Goal: Transaction & Acquisition: Download file/media

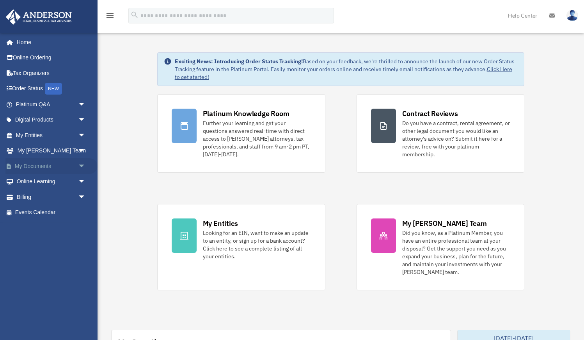
click at [38, 163] on link "My Documents arrow_drop_down" at bounding box center [51, 166] width 92 height 16
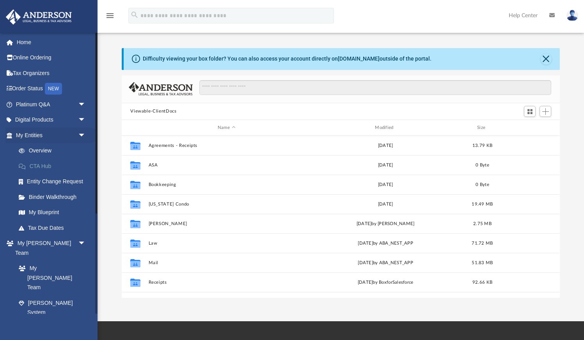
scroll to position [177, 438]
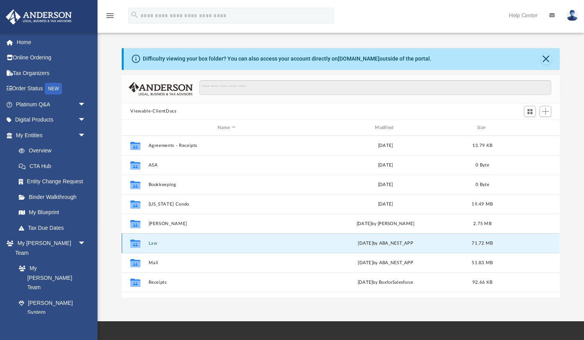
click at [152, 242] on button "Law" at bounding box center [227, 242] width 156 height 5
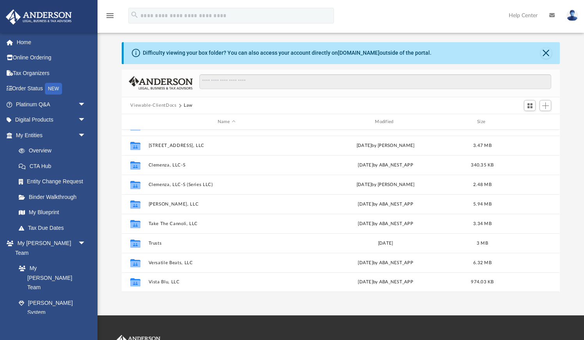
scroll to position [11, 0]
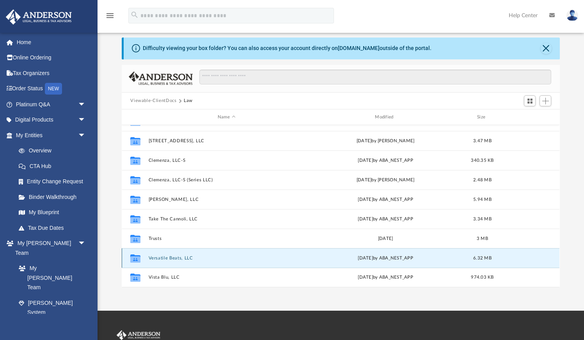
click at [178, 260] on button "Versatile Beats, LLC" at bounding box center [227, 257] width 156 height 5
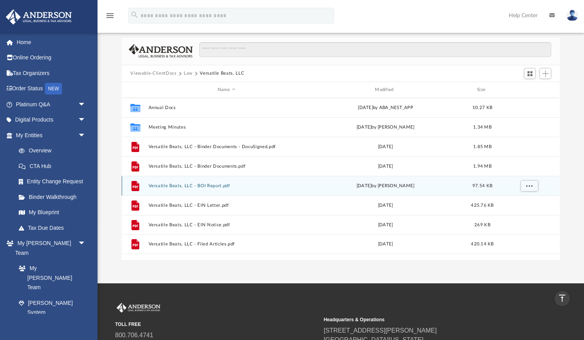
scroll to position [4, 0]
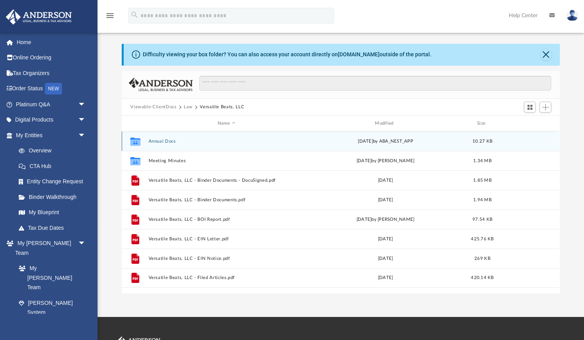
click at [166, 141] on button "Annual Docs" at bounding box center [227, 141] width 156 height 5
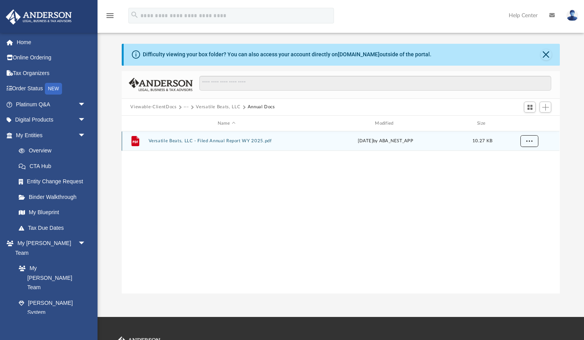
click at [530, 141] on span "More options" at bounding box center [530, 141] width 6 height 4
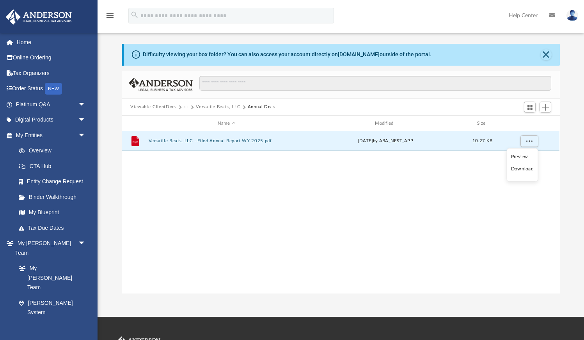
click at [520, 167] on li "Download" at bounding box center [522, 169] width 23 height 8
click at [187, 106] on button "···" at bounding box center [186, 106] width 5 height 7
click at [193, 121] on li "Law" at bounding box center [192, 120] width 9 height 8
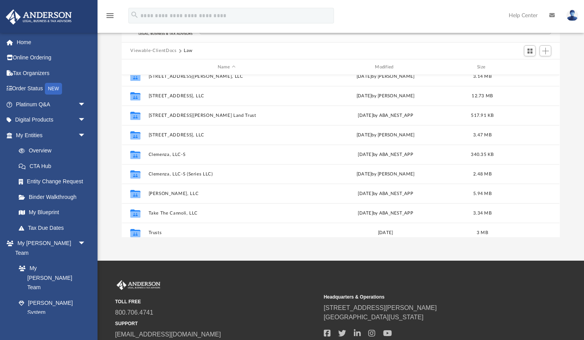
scroll to position [121, 0]
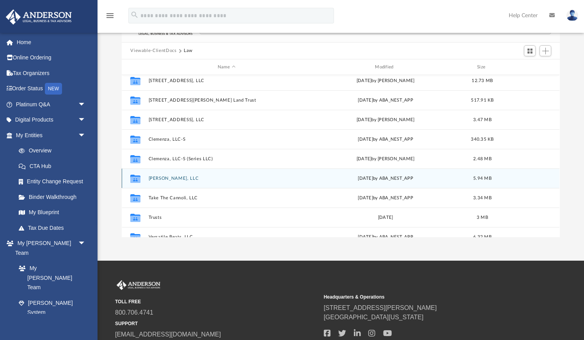
click at [164, 177] on button "[PERSON_NAME], LLC" at bounding box center [227, 178] width 156 height 5
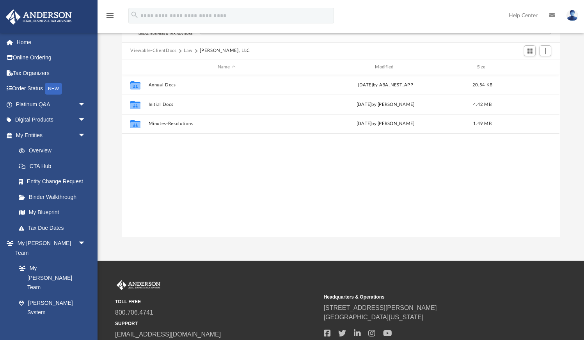
scroll to position [0, 0]
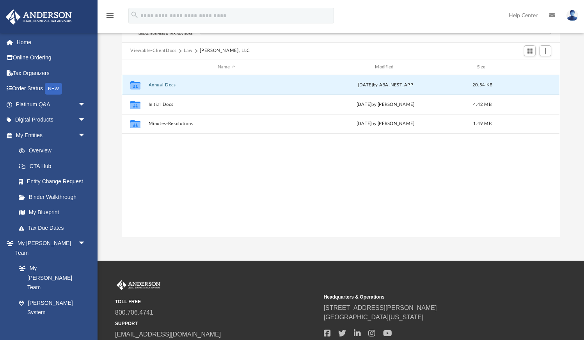
click at [153, 84] on button "Annual Docs" at bounding box center [227, 84] width 156 height 5
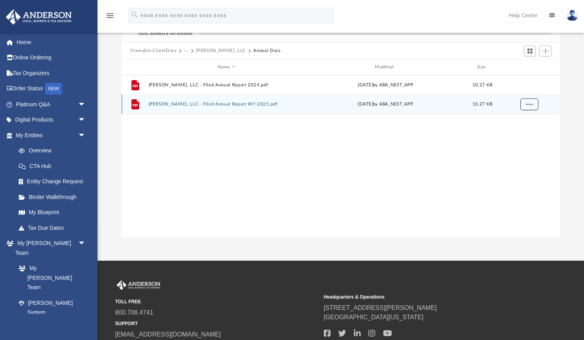
click at [530, 105] on span "More options" at bounding box center [530, 104] width 6 height 4
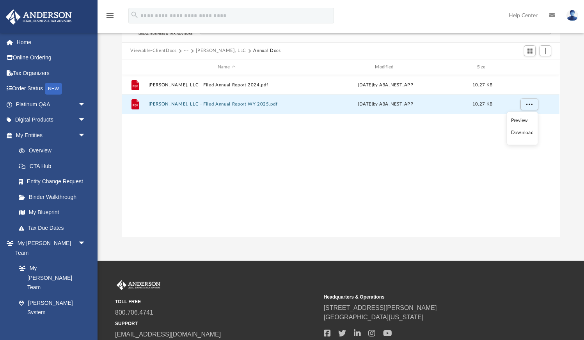
click at [519, 134] on li "Download" at bounding box center [522, 132] width 23 height 8
click at [453, 190] on div "File [PERSON_NAME], LLC - Filed Annual Report 2024.pdf [DATE] by ABA_NEST_APP 1…" at bounding box center [341, 156] width 438 height 162
